Goal: Transaction & Acquisition: Purchase product/service

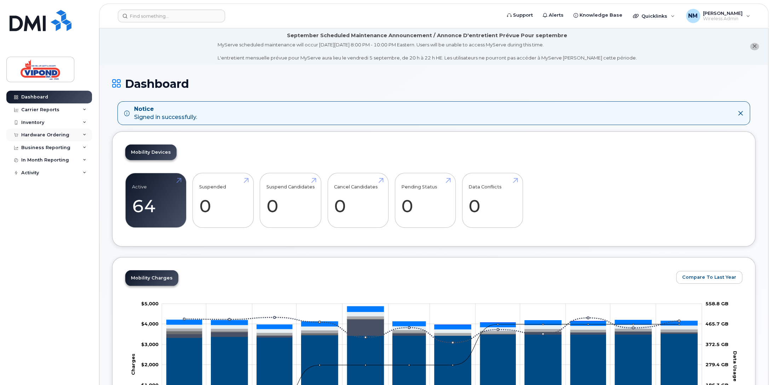
click at [39, 133] on div "Hardware Ordering" at bounding box center [45, 135] width 48 height 6
click at [36, 148] on div "Overview" at bounding box center [35, 148] width 23 height 6
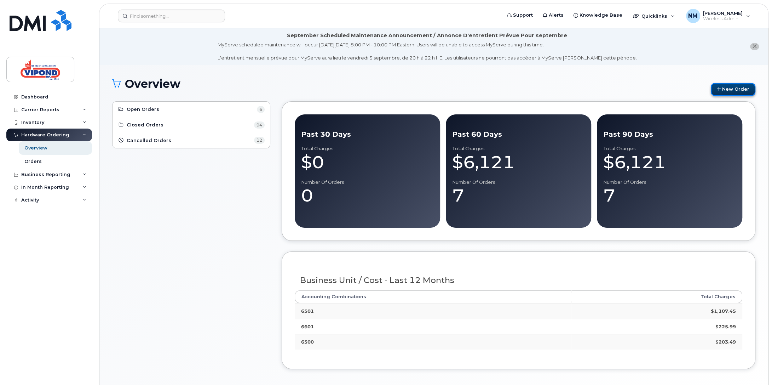
click at [729, 91] on link "New Order" at bounding box center [733, 89] width 45 height 13
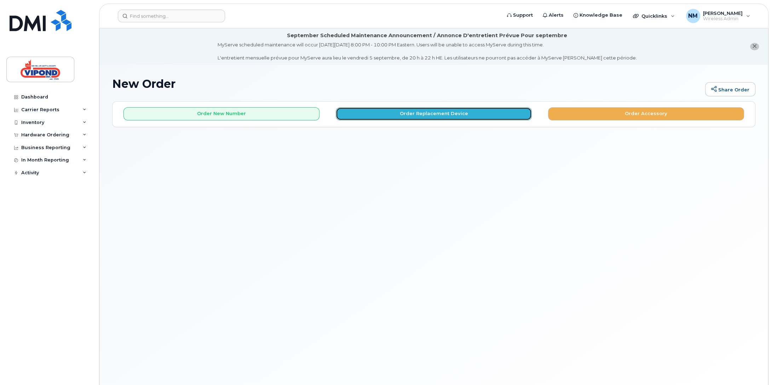
click at [432, 113] on button "Order Replacement Device" at bounding box center [434, 113] width 196 height 13
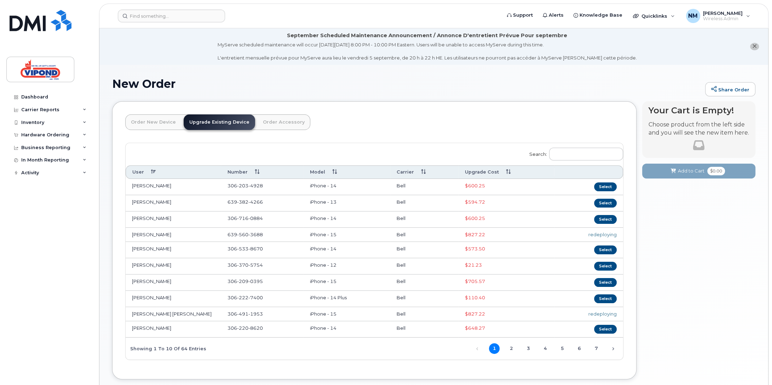
click at [471, 170] on th "Upgrade Cost" at bounding box center [507, 171] width 96 height 13
